Goal: Information Seeking & Learning: Check status

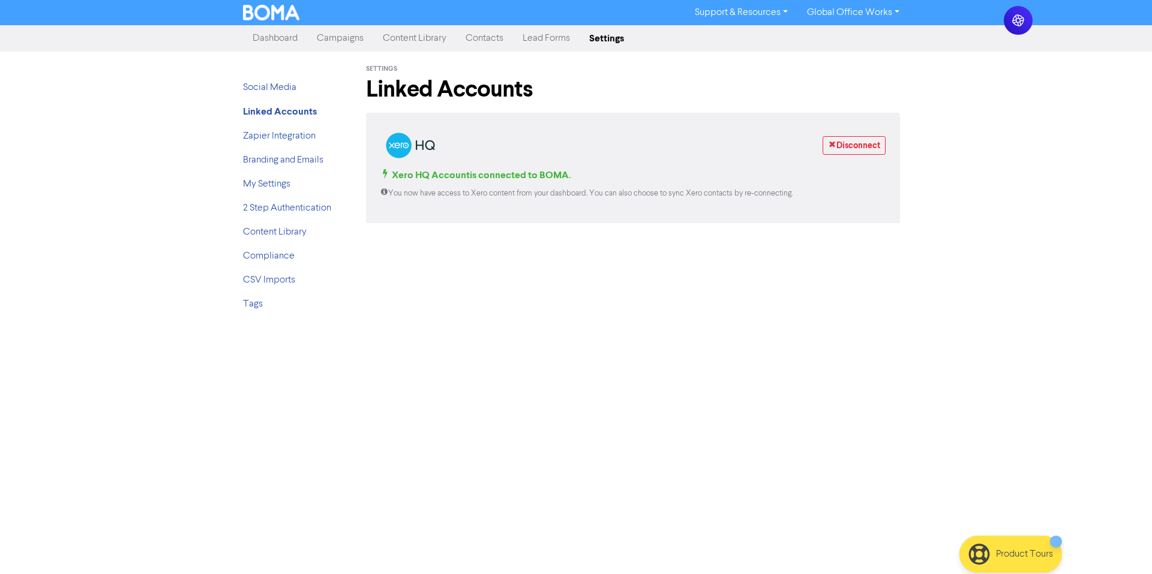
click at [347, 34] on link "Campaigns" at bounding box center [340, 38] width 66 height 24
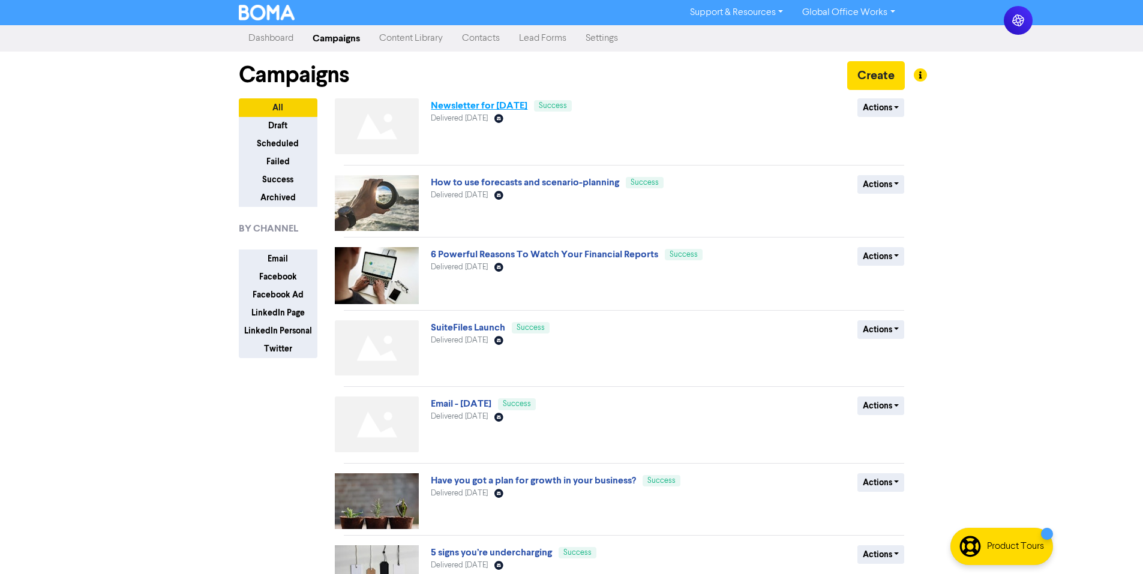
click at [501, 110] on link "Newsletter for [DATE]" at bounding box center [479, 106] width 97 height 12
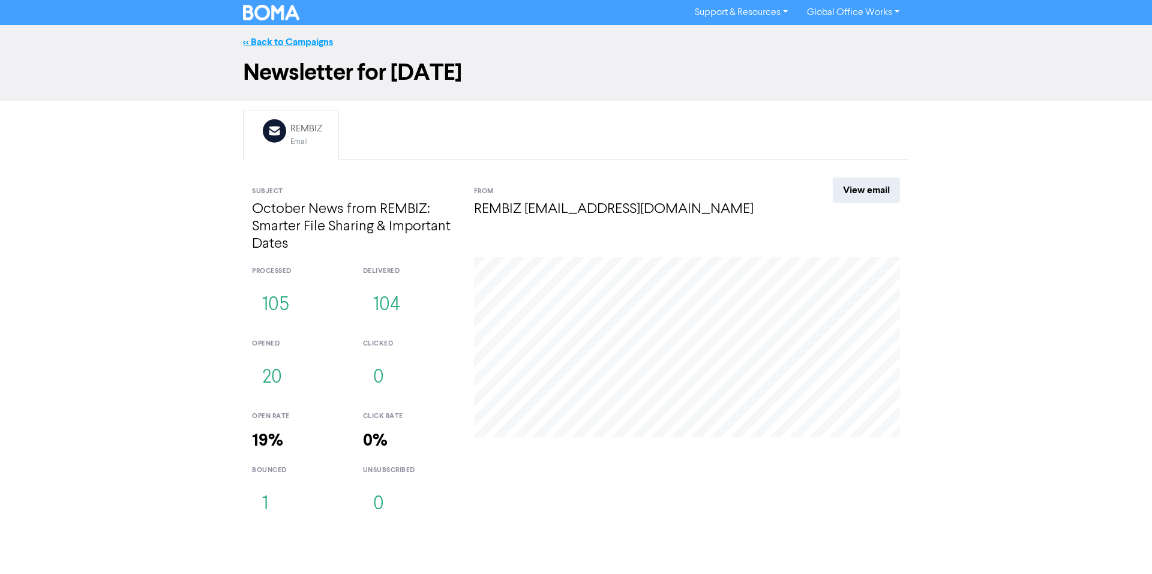
click at [263, 43] on link "<< Back to Campaigns" at bounding box center [288, 42] width 90 height 12
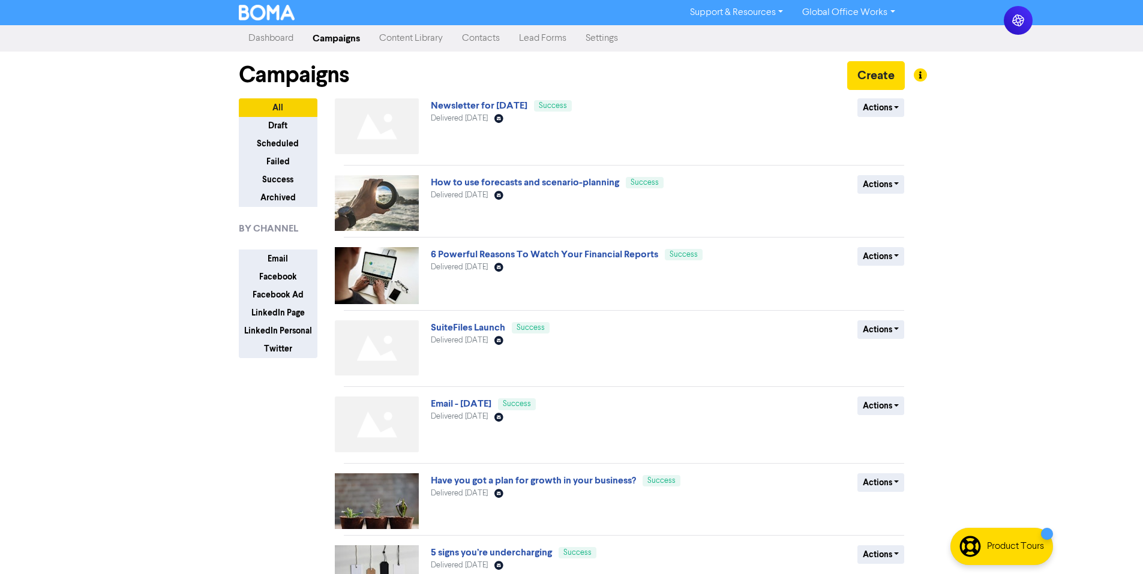
click at [212, 110] on div "Support & Resources Video Tutorials FAQ & Guides Marketing Education Global Off…" at bounding box center [571, 287] width 1143 height 574
